Goal: Task Accomplishment & Management: Complete application form

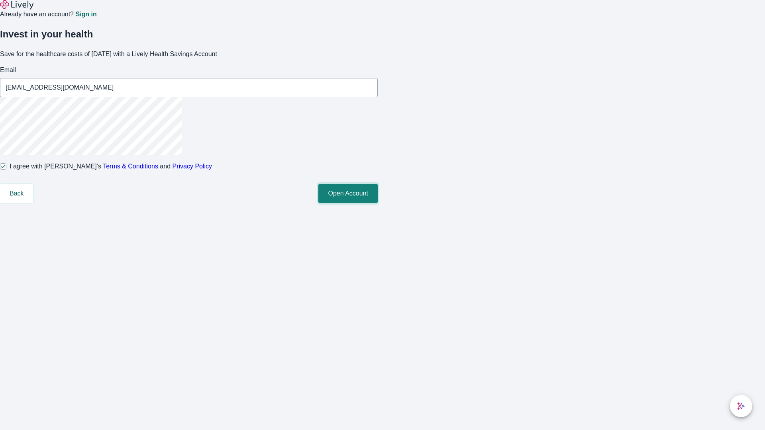
click at [378, 203] on button "Open Account" at bounding box center [347, 193] width 59 height 19
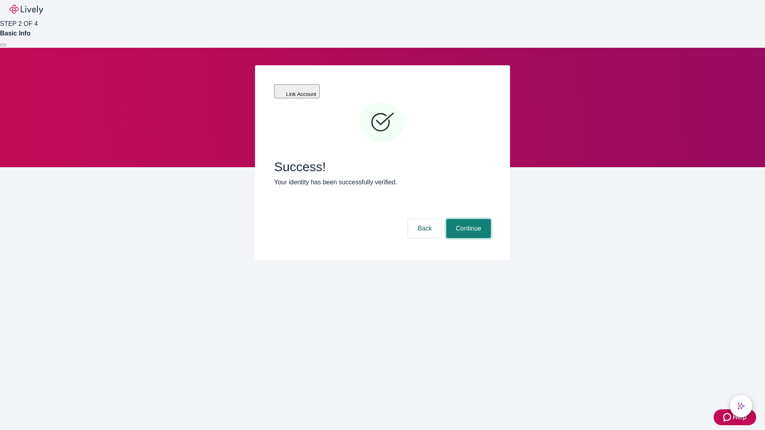
click at [467, 219] on button "Continue" at bounding box center [468, 228] width 45 height 19
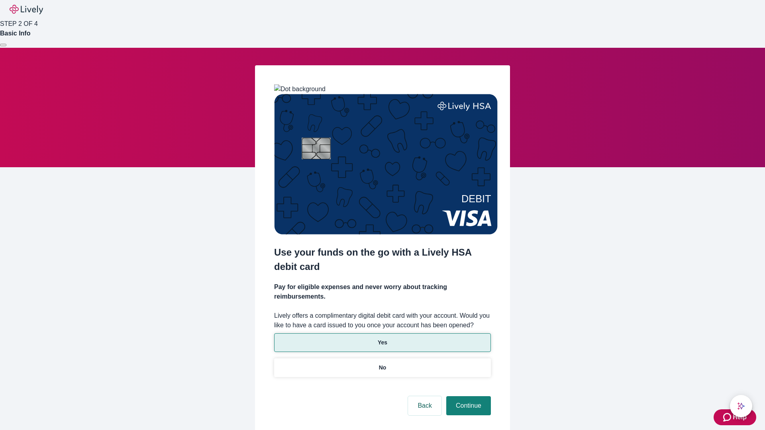
click at [382, 339] on p "Yes" at bounding box center [383, 343] width 10 height 8
click at [467, 396] on button "Continue" at bounding box center [468, 405] width 45 height 19
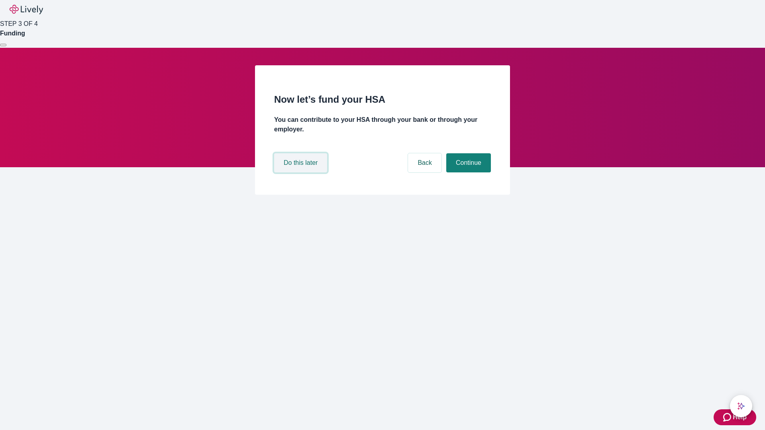
click at [301, 172] on button "Do this later" at bounding box center [300, 162] width 53 height 19
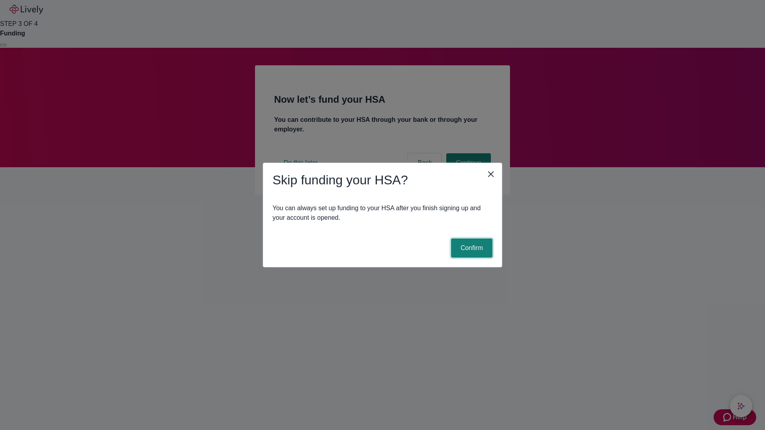
click at [470, 248] on button "Confirm" at bounding box center [471, 248] width 41 height 19
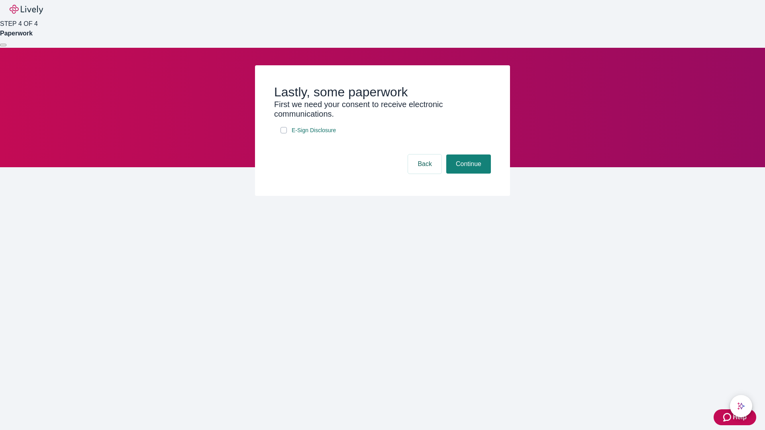
click at [284, 133] on input "E-Sign Disclosure" at bounding box center [283, 130] width 6 height 6
checkbox input "true"
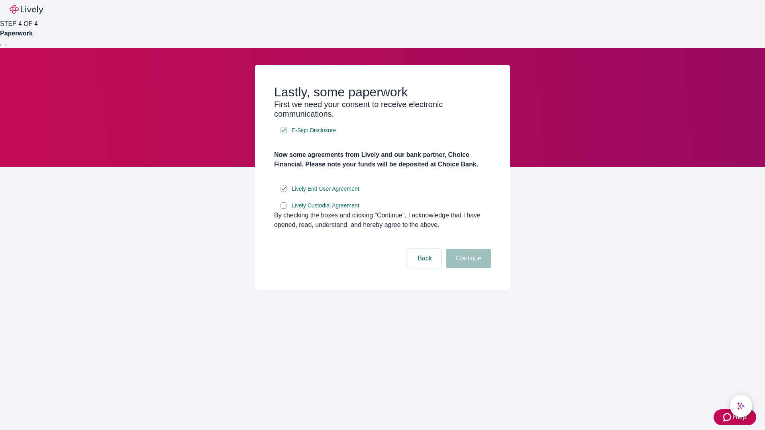
click at [284, 209] on input "Lively Custodial Agreement" at bounding box center [283, 205] width 6 height 6
checkbox input "true"
click at [467, 268] on button "Continue" at bounding box center [468, 258] width 45 height 19
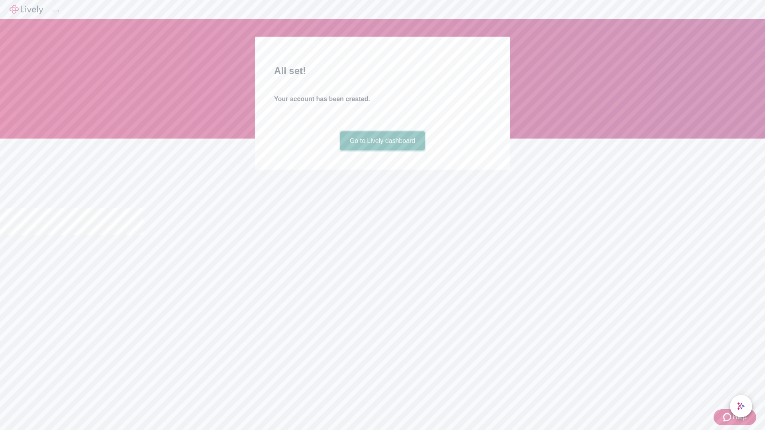
click at [382, 151] on link "Go to Lively dashboard" at bounding box center [382, 140] width 85 height 19
